Goal: Task Accomplishment & Management: Manage account settings

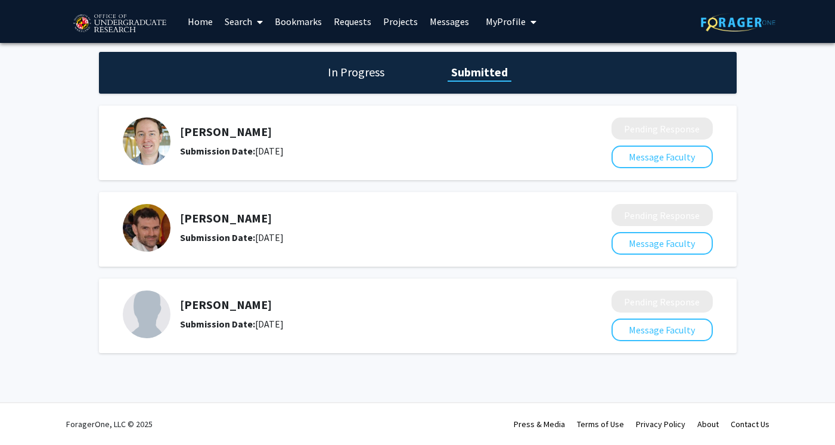
click at [354, 23] on link "Requests" at bounding box center [352, 22] width 49 height 42
click at [296, 22] on link "Bookmarks" at bounding box center [298, 22] width 59 height 42
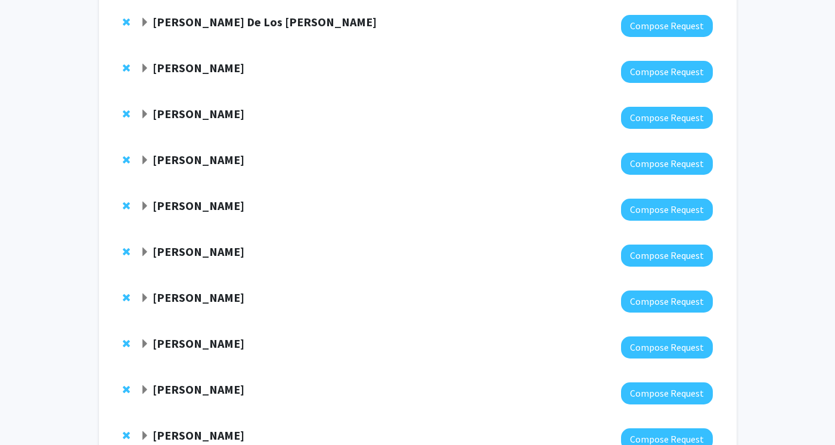
scroll to position [408, 0]
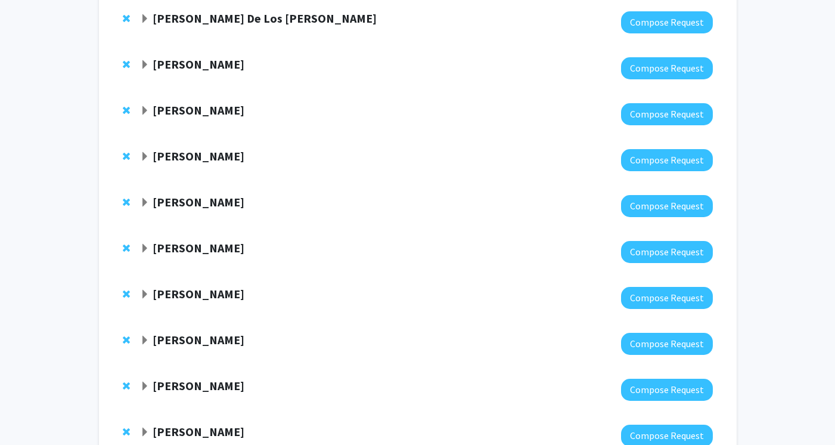
click at [144, 346] on div "[PERSON_NAME]" at bounding box center [269, 340] width 258 height 15
click at [144, 336] on span "Expand Pierre Jacob Bookmark" at bounding box center [145, 341] width 10 height 10
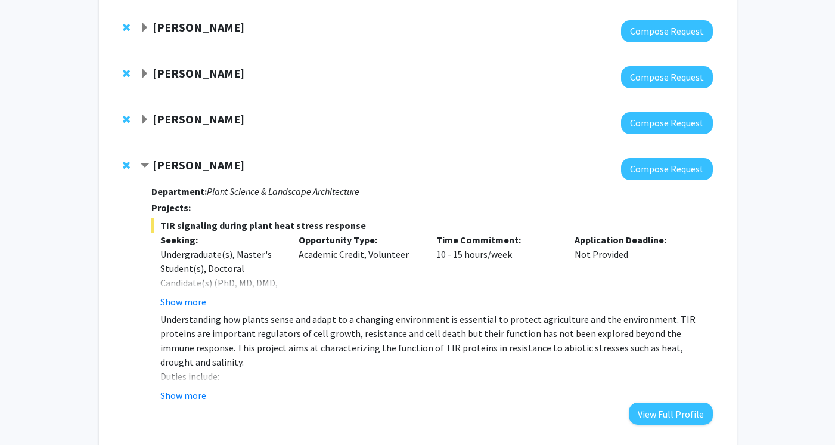
scroll to position [586, 0]
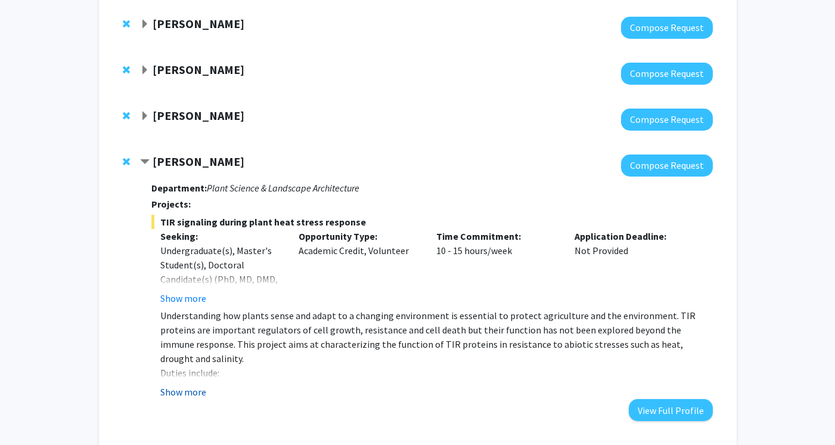
click at [175, 390] on button "Show more" at bounding box center [183, 391] width 46 height 14
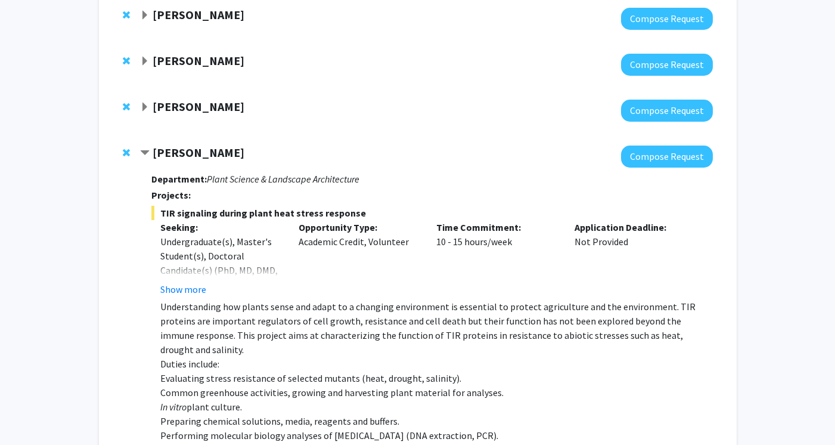
scroll to position [598, 0]
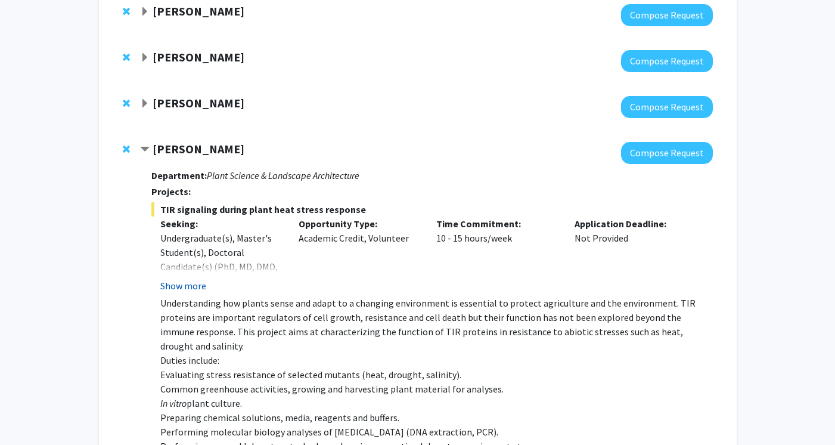
click at [191, 286] on button "Show more" at bounding box center [183, 285] width 46 height 14
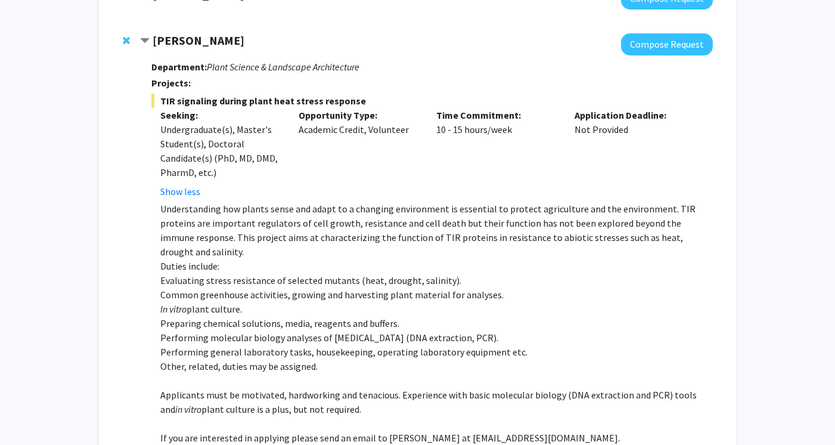
scroll to position [705, 0]
